Goal: Task Accomplishment & Management: Use online tool/utility

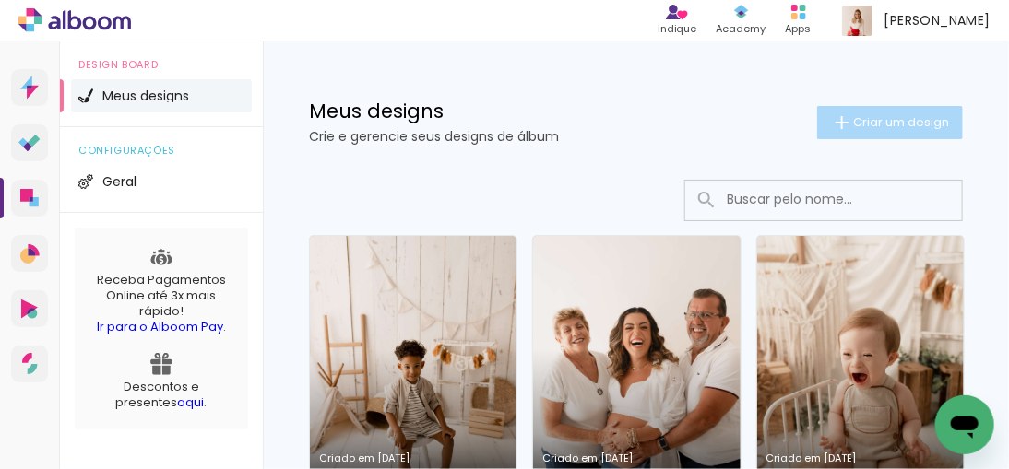
click at [873, 112] on paper-button "Criar um design" at bounding box center [890, 122] width 146 height 33
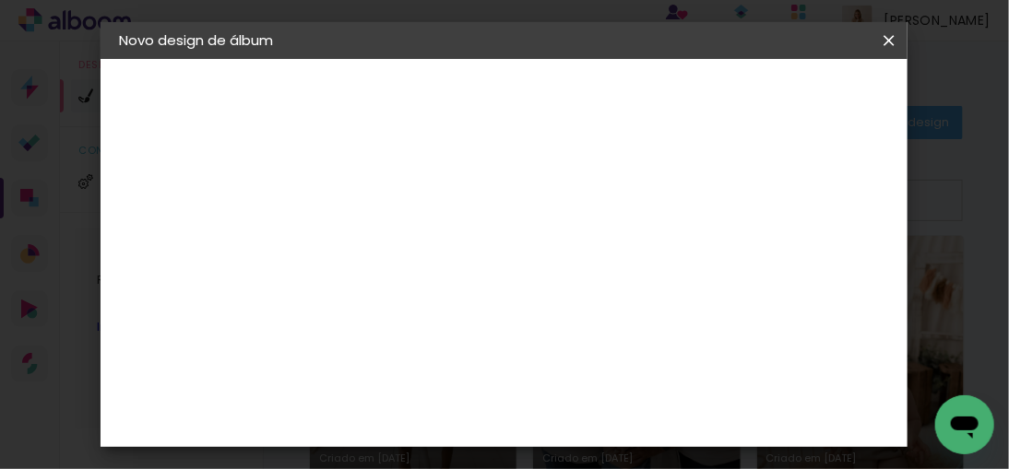
click at [421, 263] on div at bounding box center [421, 263] width 0 height 2
type input "Newborn Af [PERSON_NAME]"
type paper-input "Newborn Af [PERSON_NAME]"
click at [0, 0] on slot "Avançar" at bounding box center [0, 0] width 0 height 0
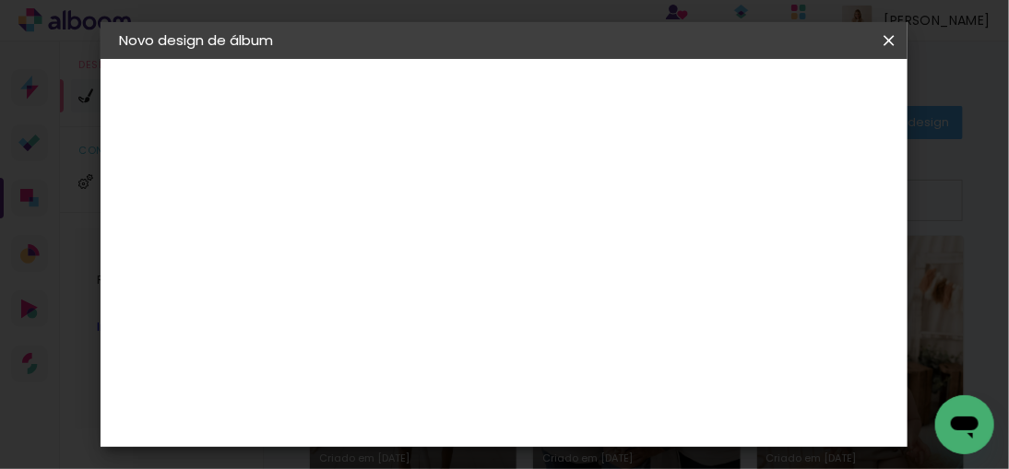
click at [499, 212] on input at bounding box center [467, 207] width 186 height 23
type input "go"
type paper-input "go"
click at [454, 391] on div "Go image" at bounding box center [431, 393] width 45 height 30
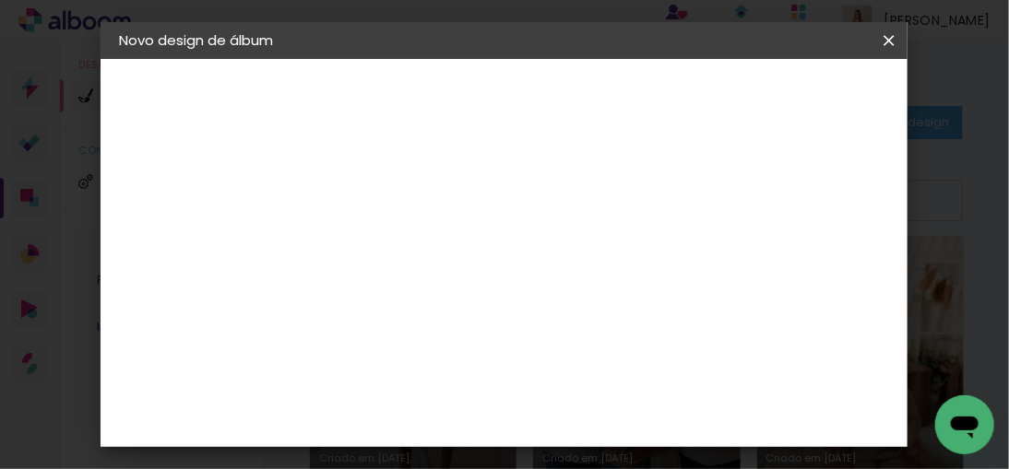
click at [0, 0] on slot "Avançar" at bounding box center [0, 0] width 0 height 0
click at [492, 307] on input "text" at bounding box center [457, 321] width 72 height 29
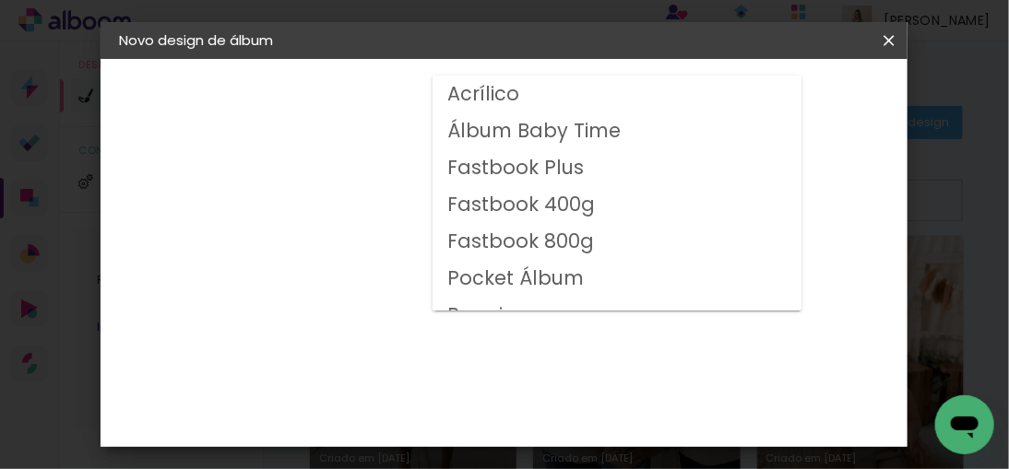
click at [0, 0] on slot "Fastbook 800g" at bounding box center [0, 0] width 0 height 0
type input "Fastbook 800g"
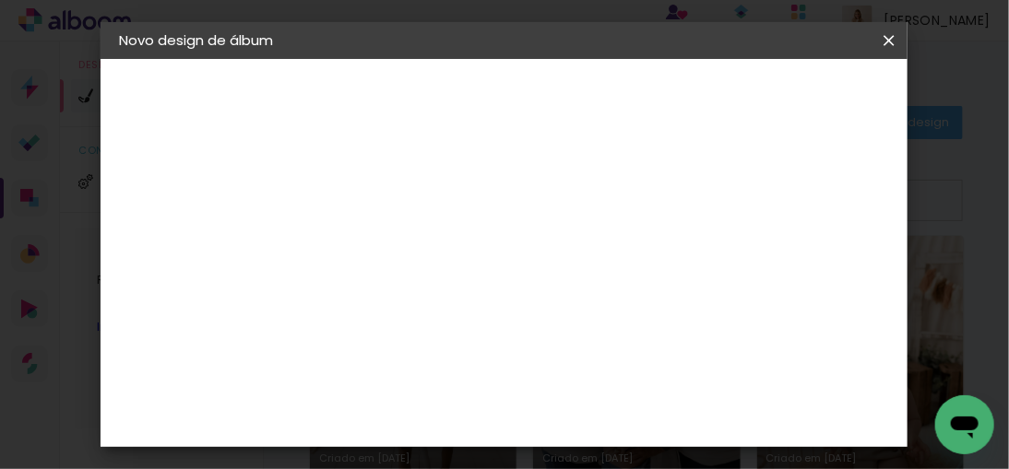
scroll to position [371, 0]
click at [534, 431] on span "20 × 20" at bounding box center [502, 461] width 86 height 60
click at [0, 0] on slot "Avançar" at bounding box center [0, 0] width 0 height 0
click at [625, 110] on span "Iniciar design" at bounding box center [604, 104] width 42 height 26
